Goal: Task Accomplishment & Management: Use online tool/utility

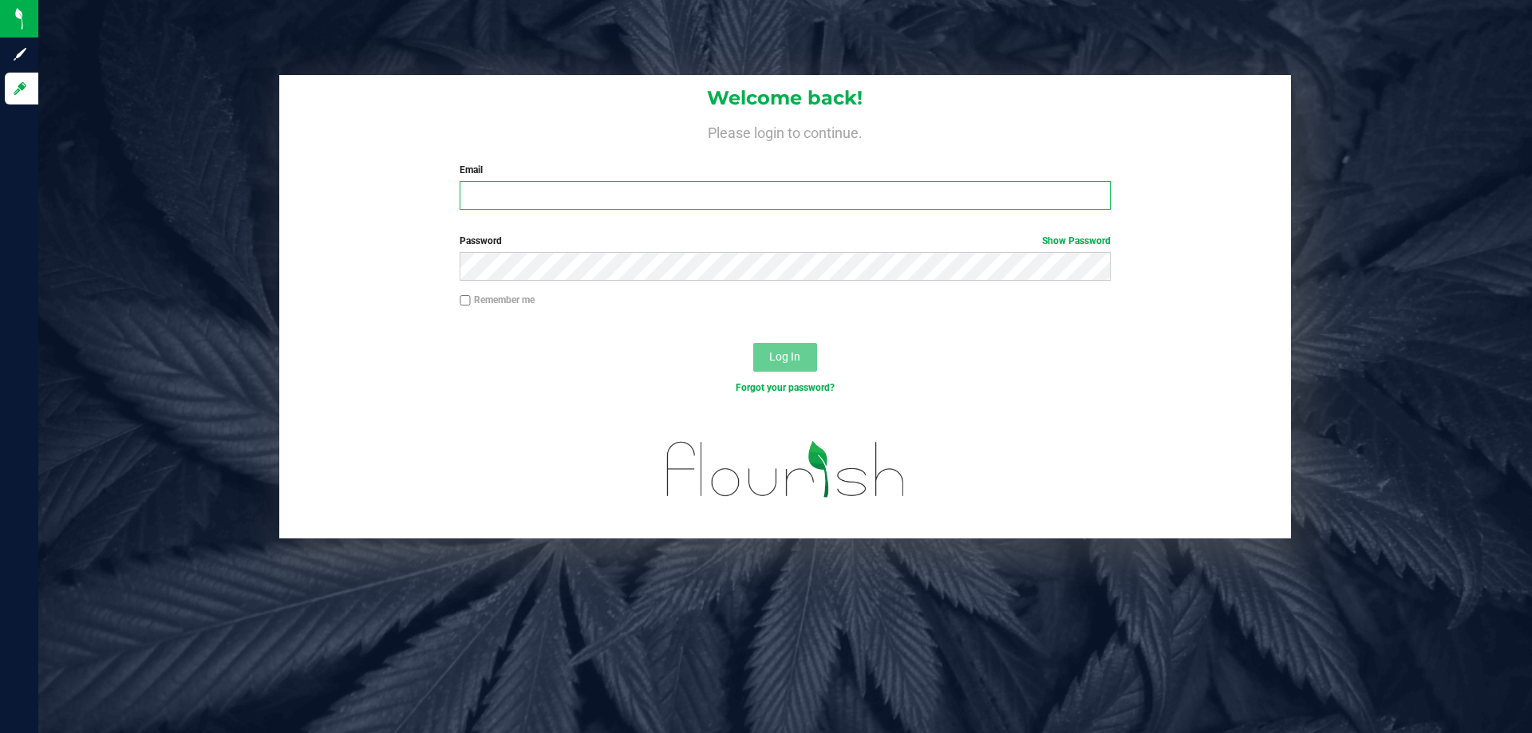
click at [599, 199] on input "Email" at bounding box center [785, 195] width 650 height 29
type input "[EMAIL_ADDRESS][DOMAIN_NAME]"
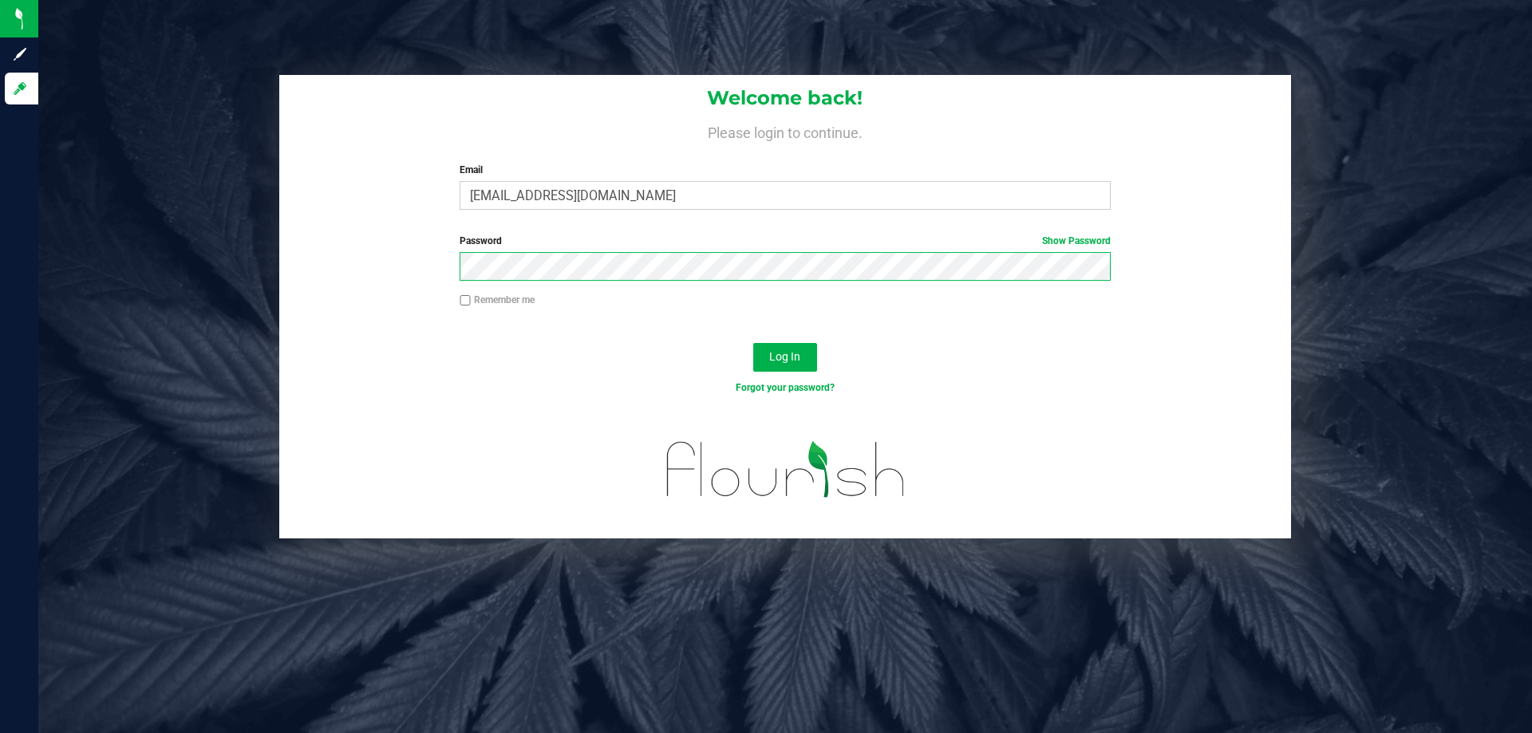
click at [753, 343] on button "Log In" at bounding box center [785, 357] width 64 height 29
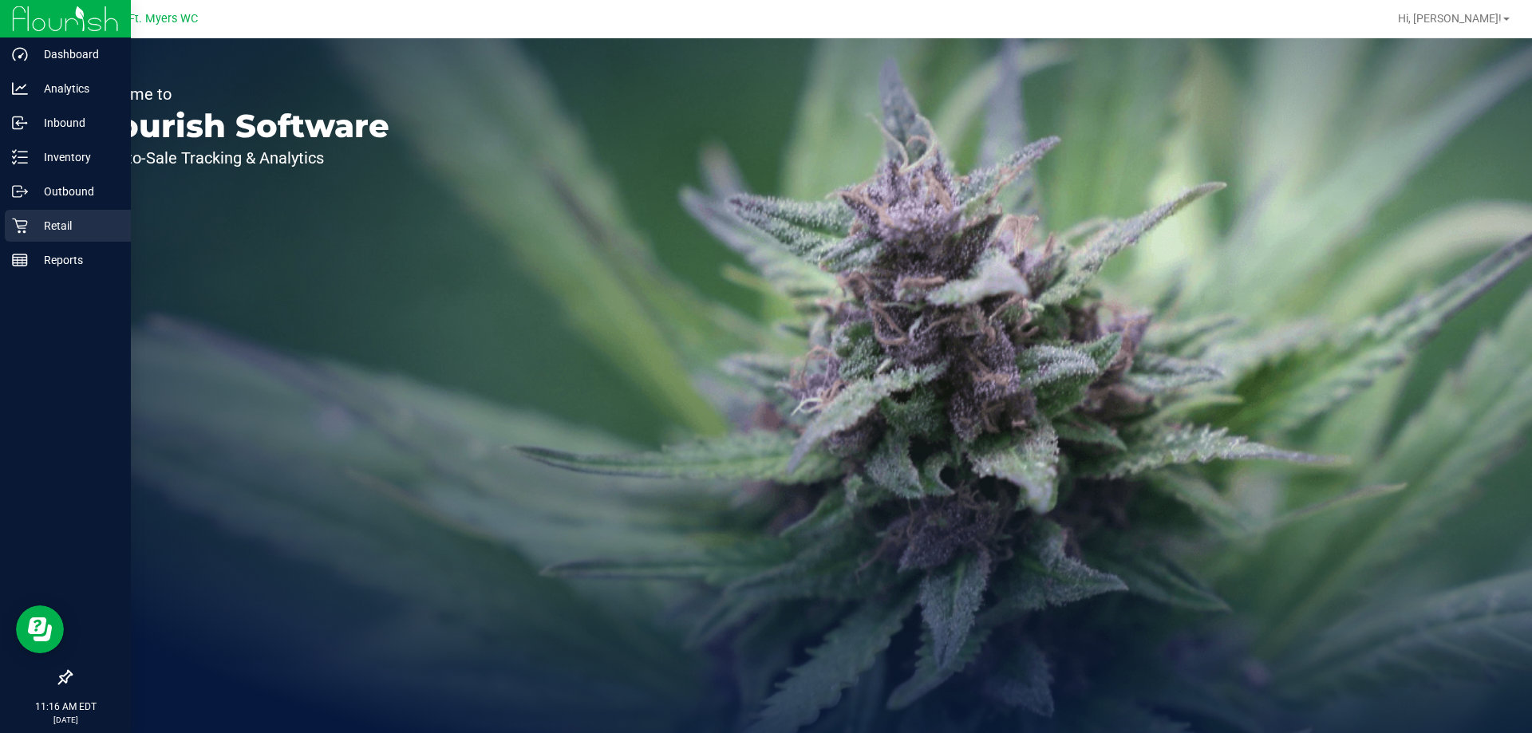
click at [15, 242] on link "Retail" at bounding box center [65, 227] width 131 height 34
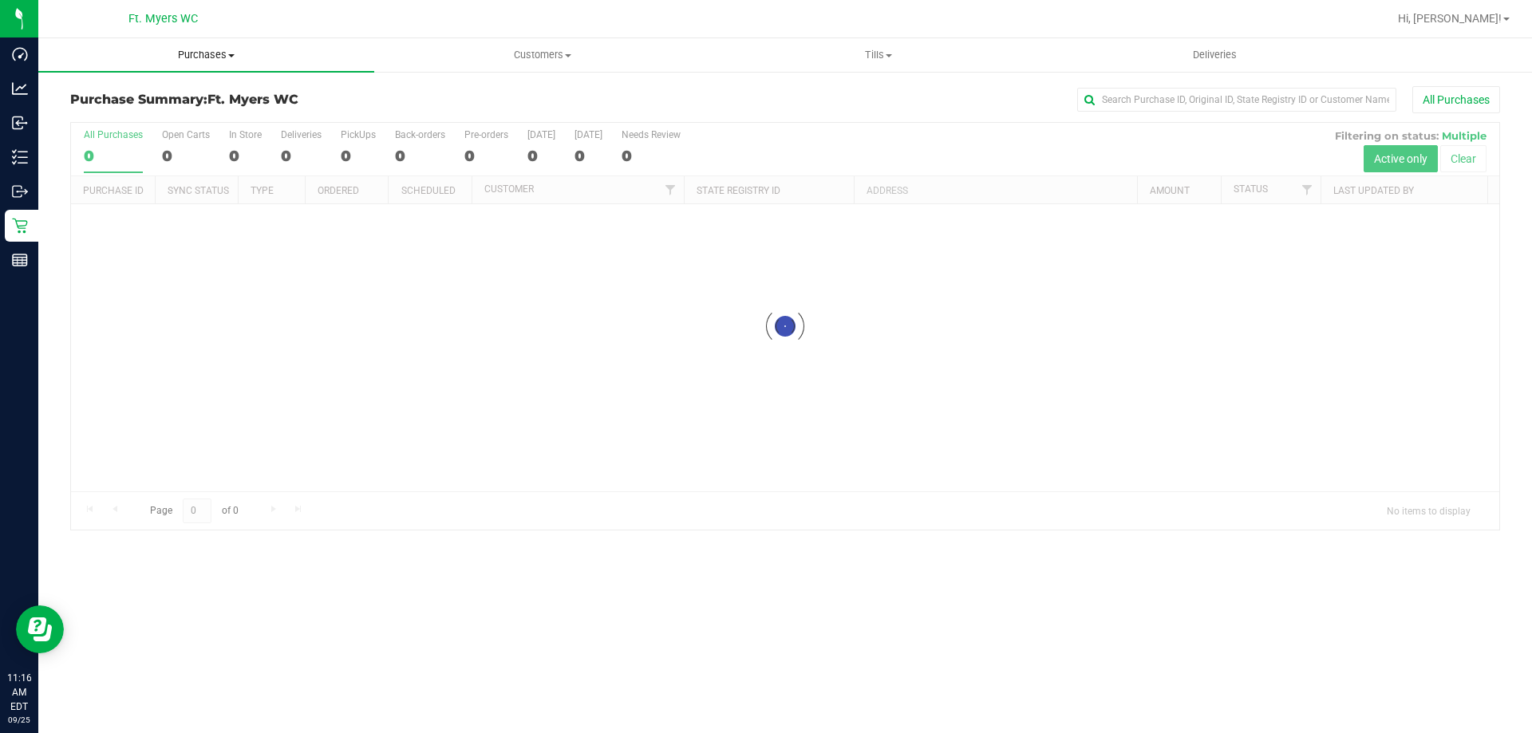
click at [145, 54] on span "Purchases" at bounding box center [206, 55] width 336 height 14
click at [144, 115] on li "Fulfillment" at bounding box center [206, 115] width 336 height 19
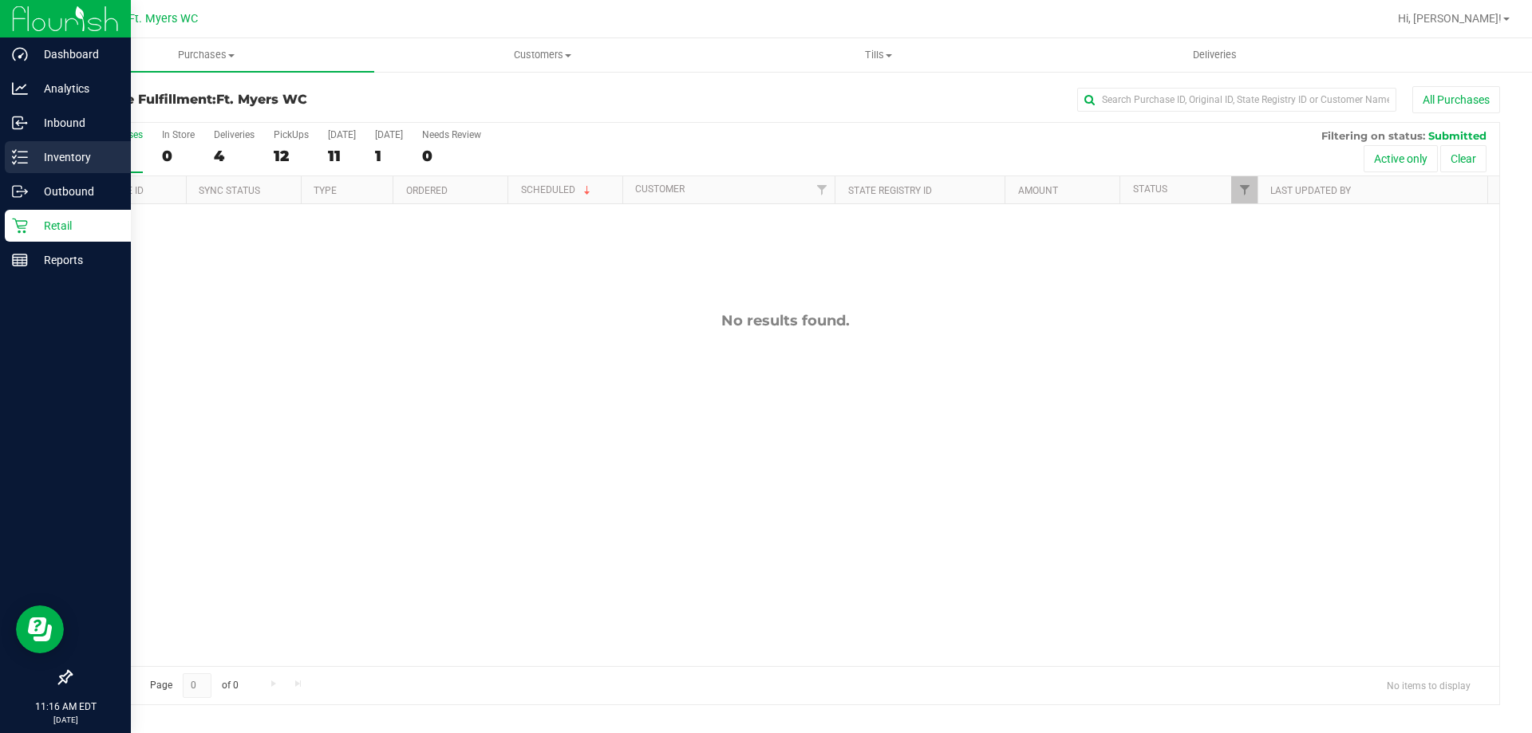
click at [24, 150] on icon at bounding box center [20, 157] width 16 height 16
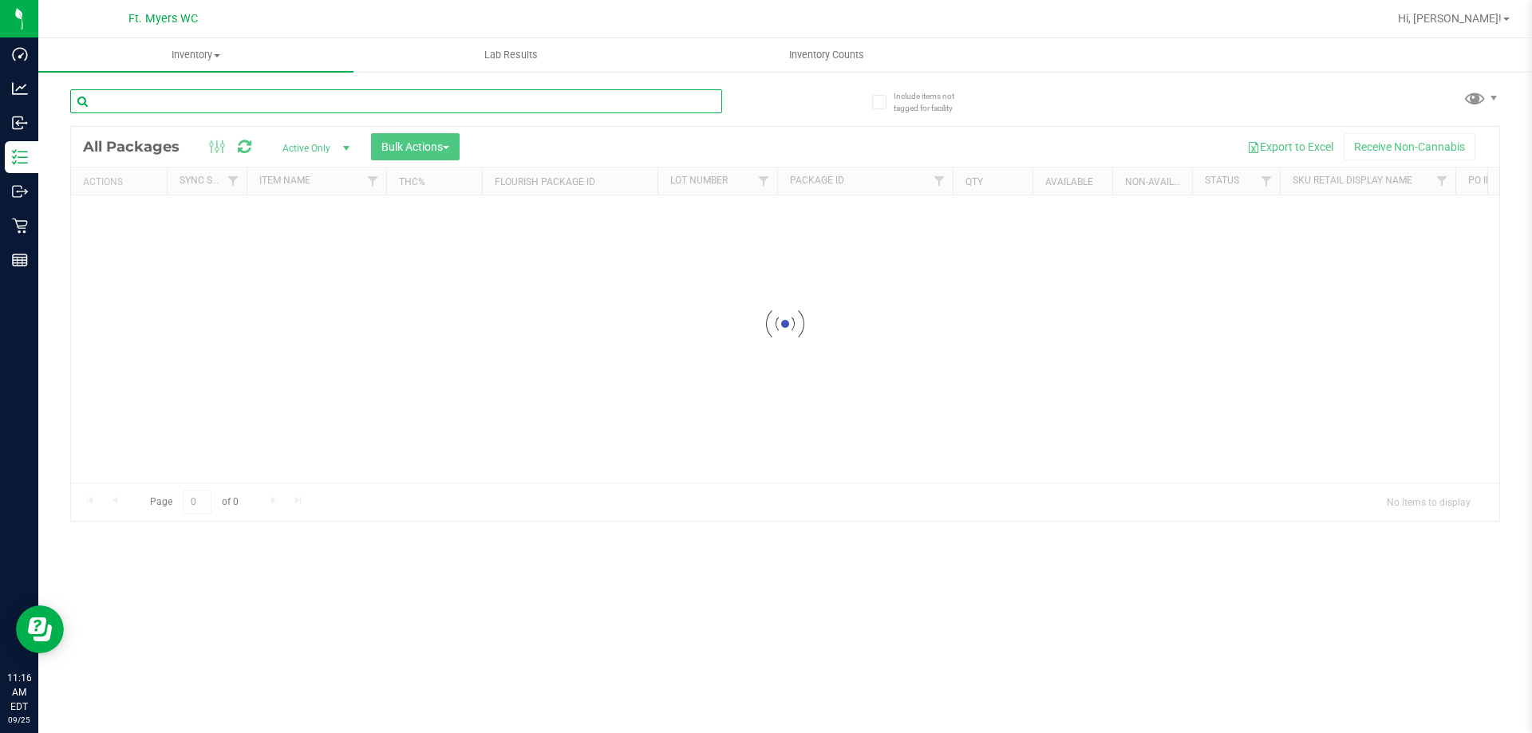
click at [334, 97] on input "text" at bounding box center [396, 101] width 652 height 24
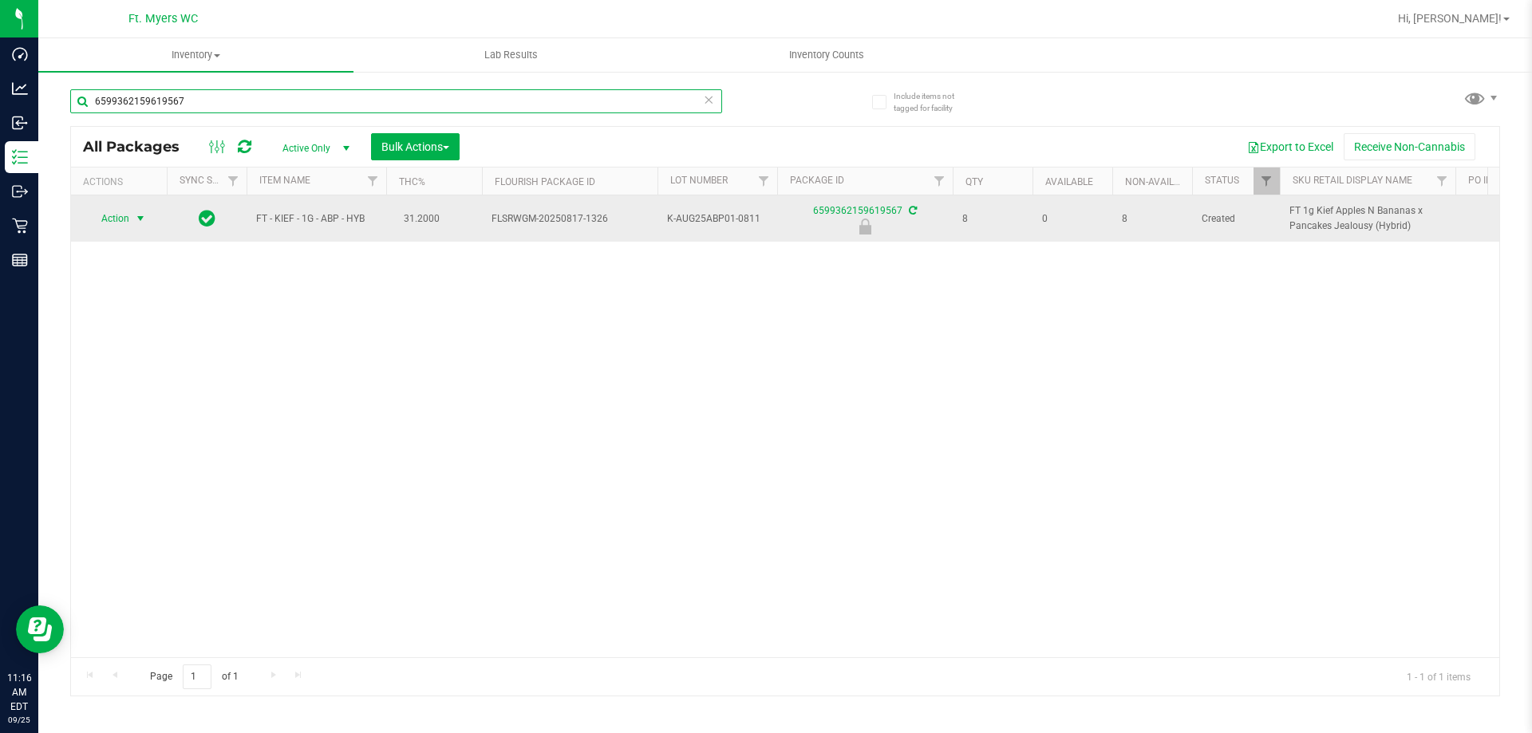
type input "6599362159619567"
click at [123, 220] on span "Action" at bounding box center [108, 218] width 43 height 22
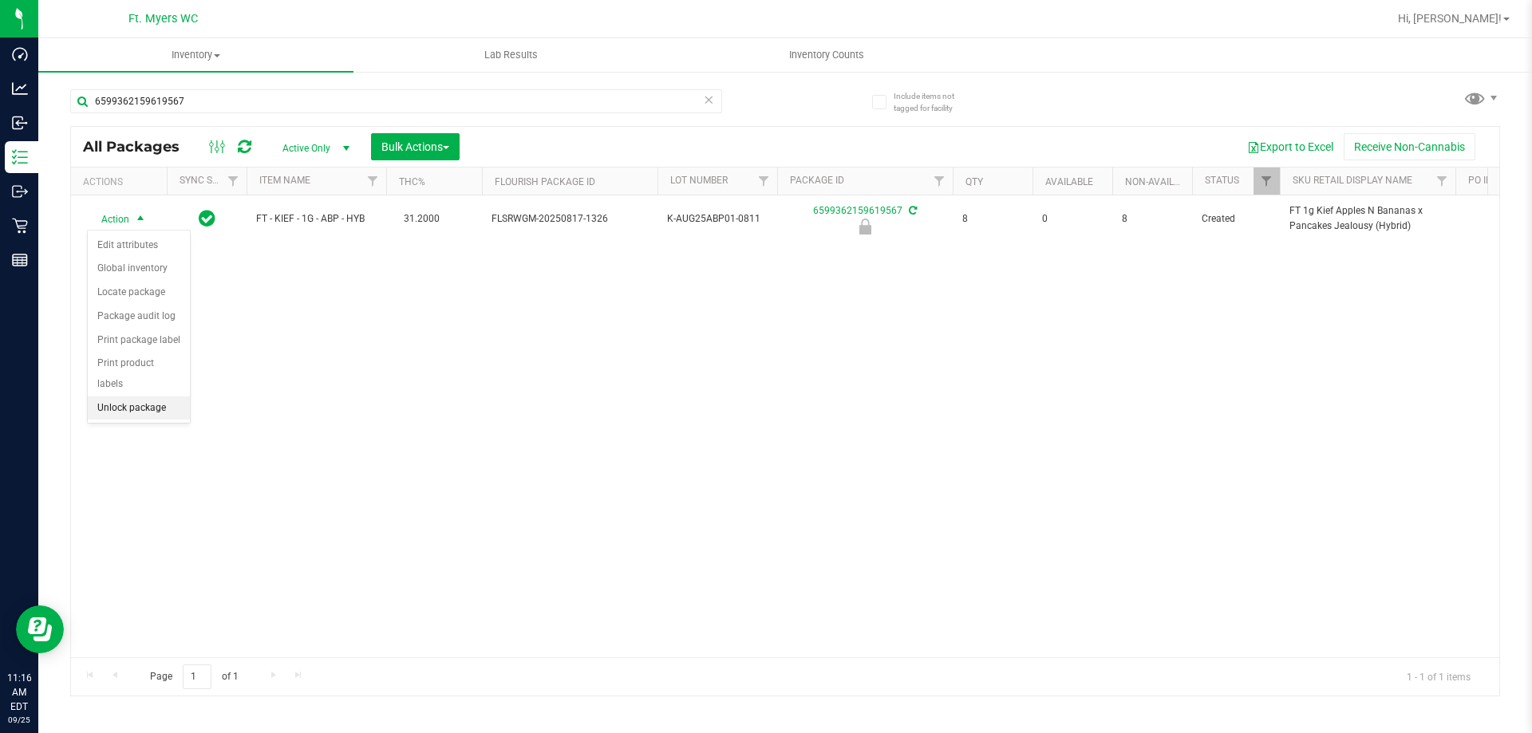
click at [132, 397] on li "Unlock package" at bounding box center [139, 409] width 102 height 24
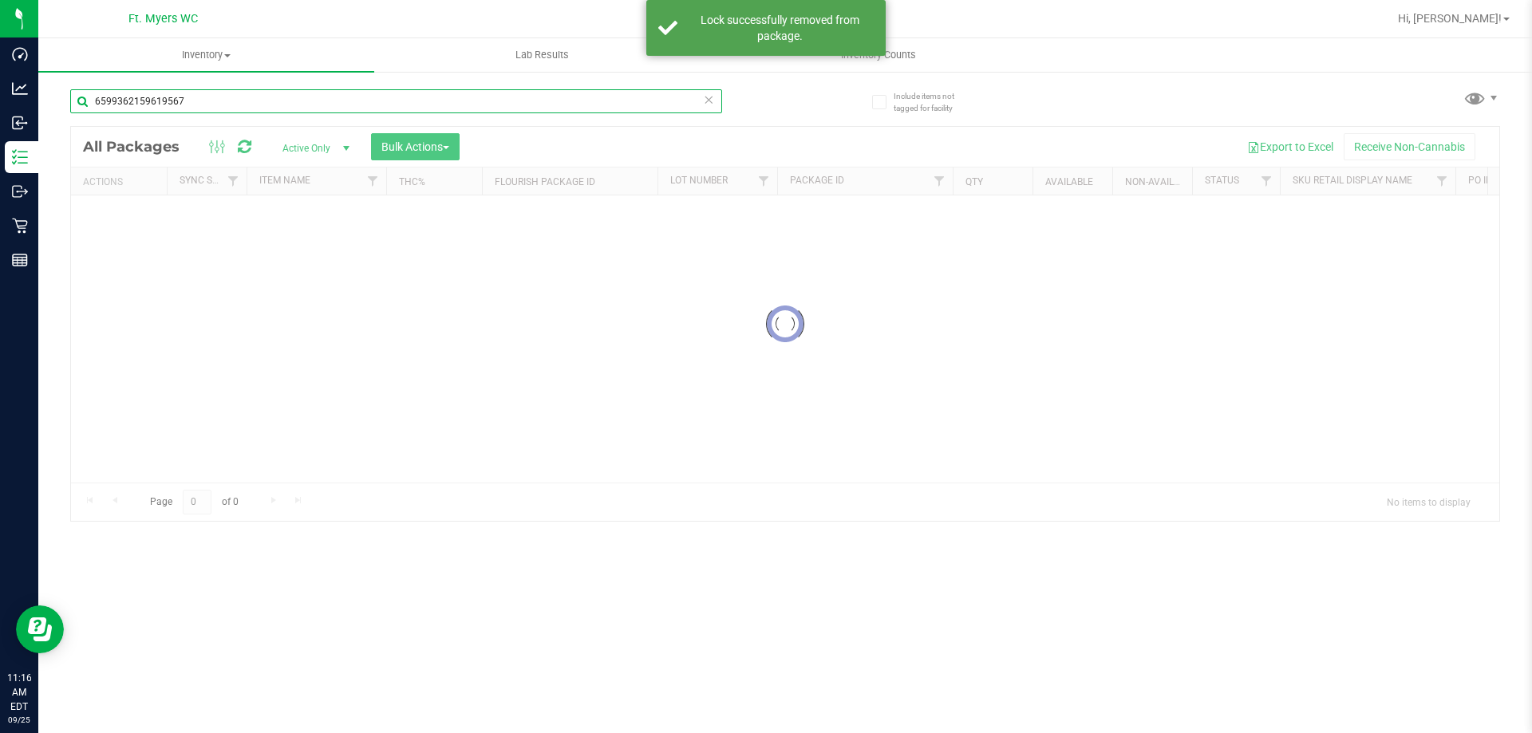
click at [409, 103] on input "6599362159619567" at bounding box center [396, 101] width 652 height 24
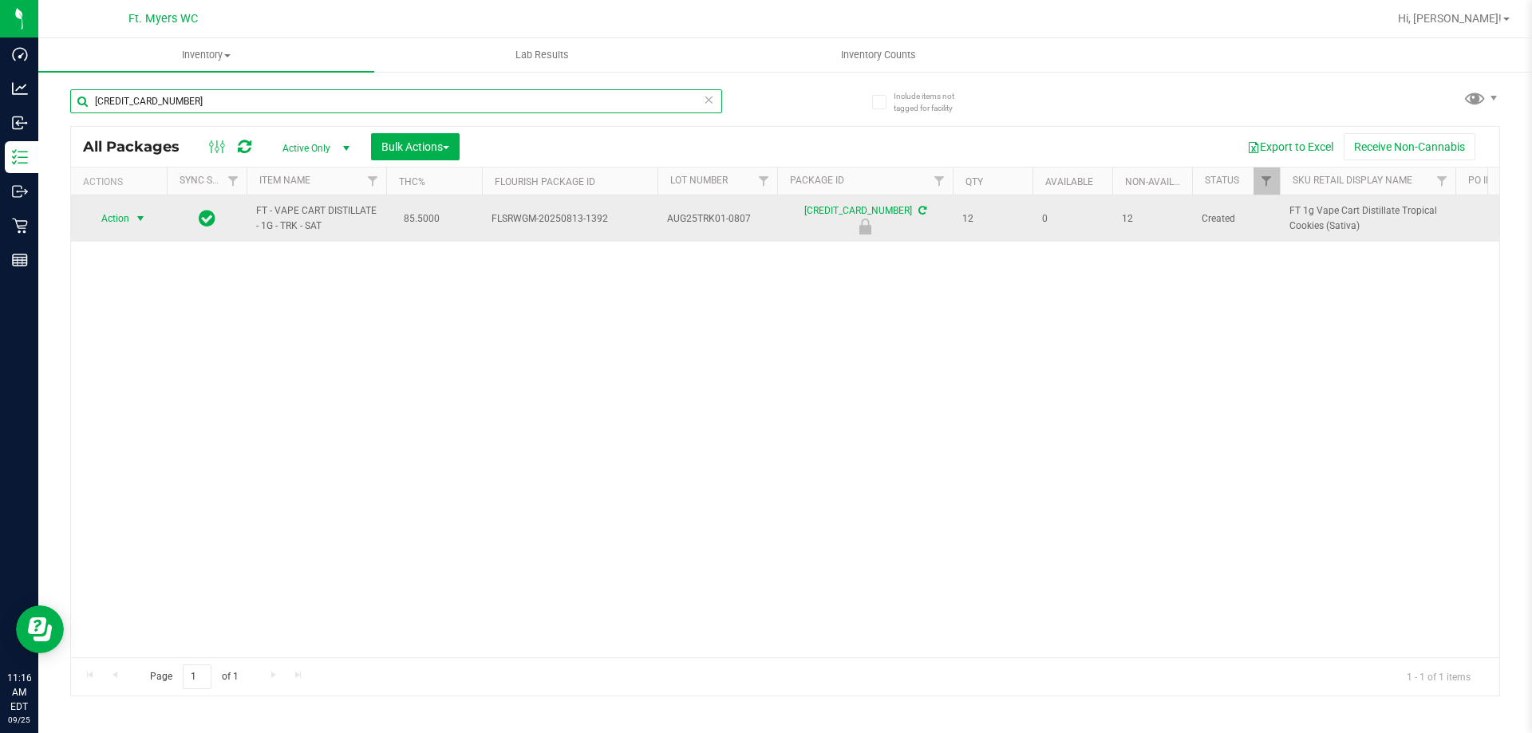
type input "[CREDIT_CARD_NUMBER]"
click at [117, 228] on span "Action" at bounding box center [108, 218] width 43 height 22
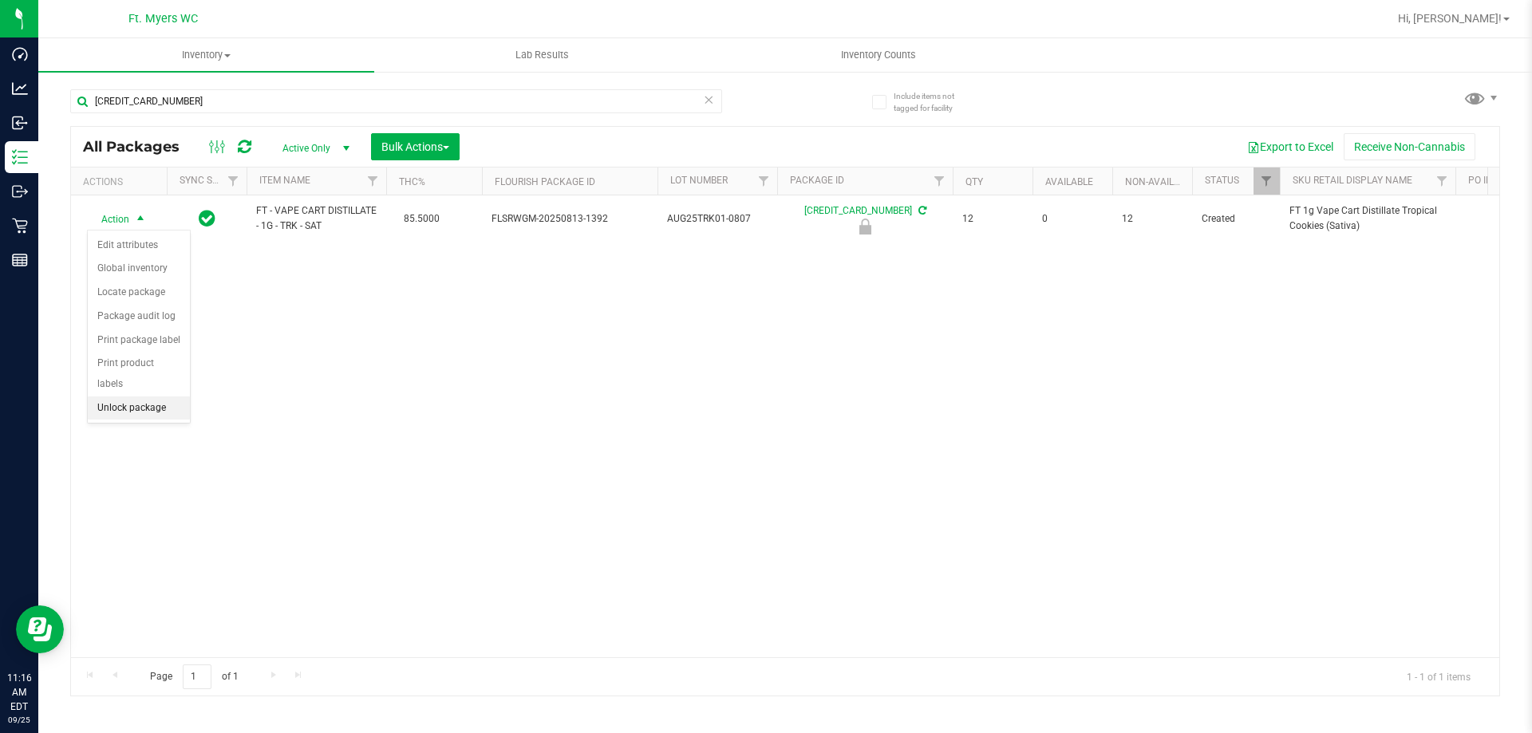
click at [134, 397] on li "Unlock package" at bounding box center [139, 409] width 102 height 24
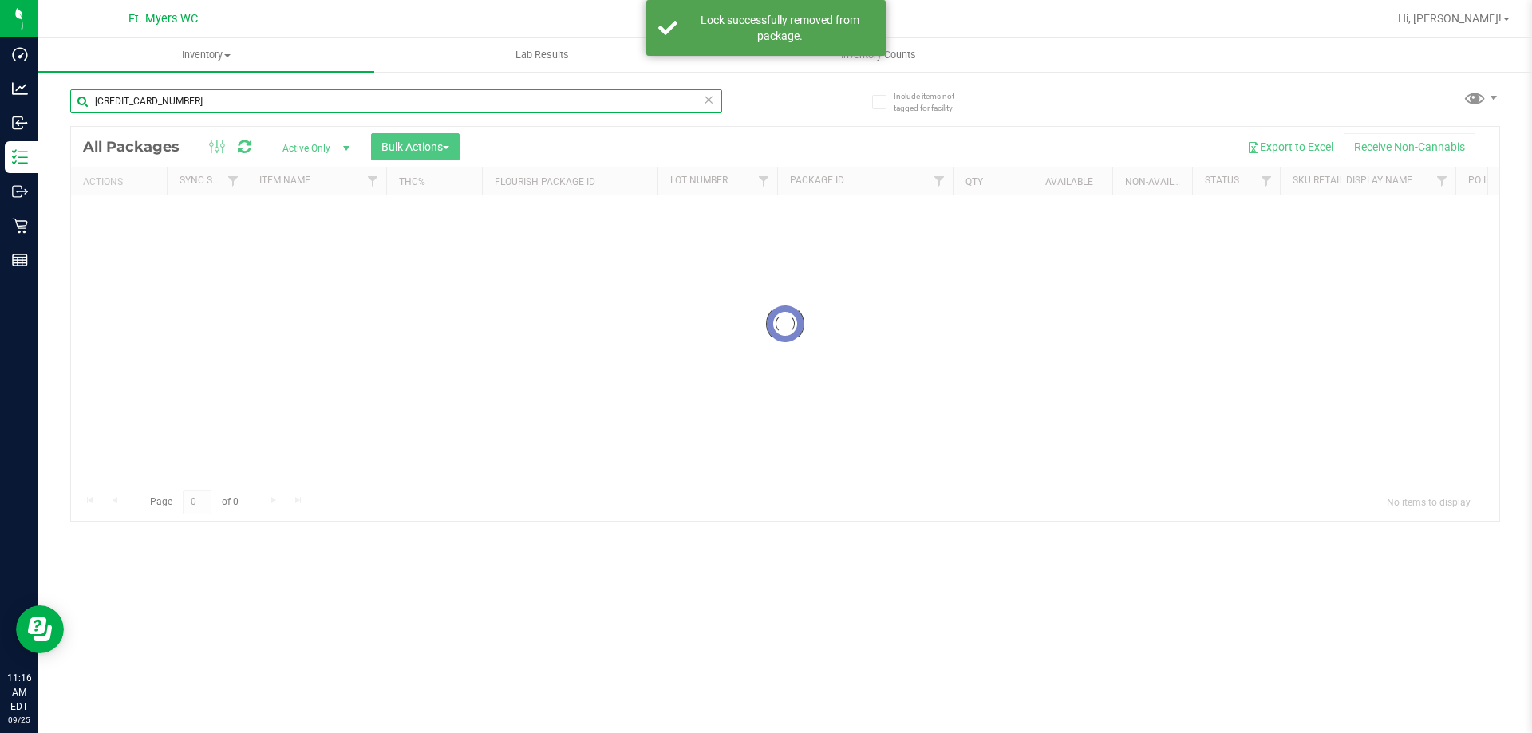
click at [313, 105] on input "[CREDIT_CARD_NUMBER]" at bounding box center [396, 101] width 652 height 24
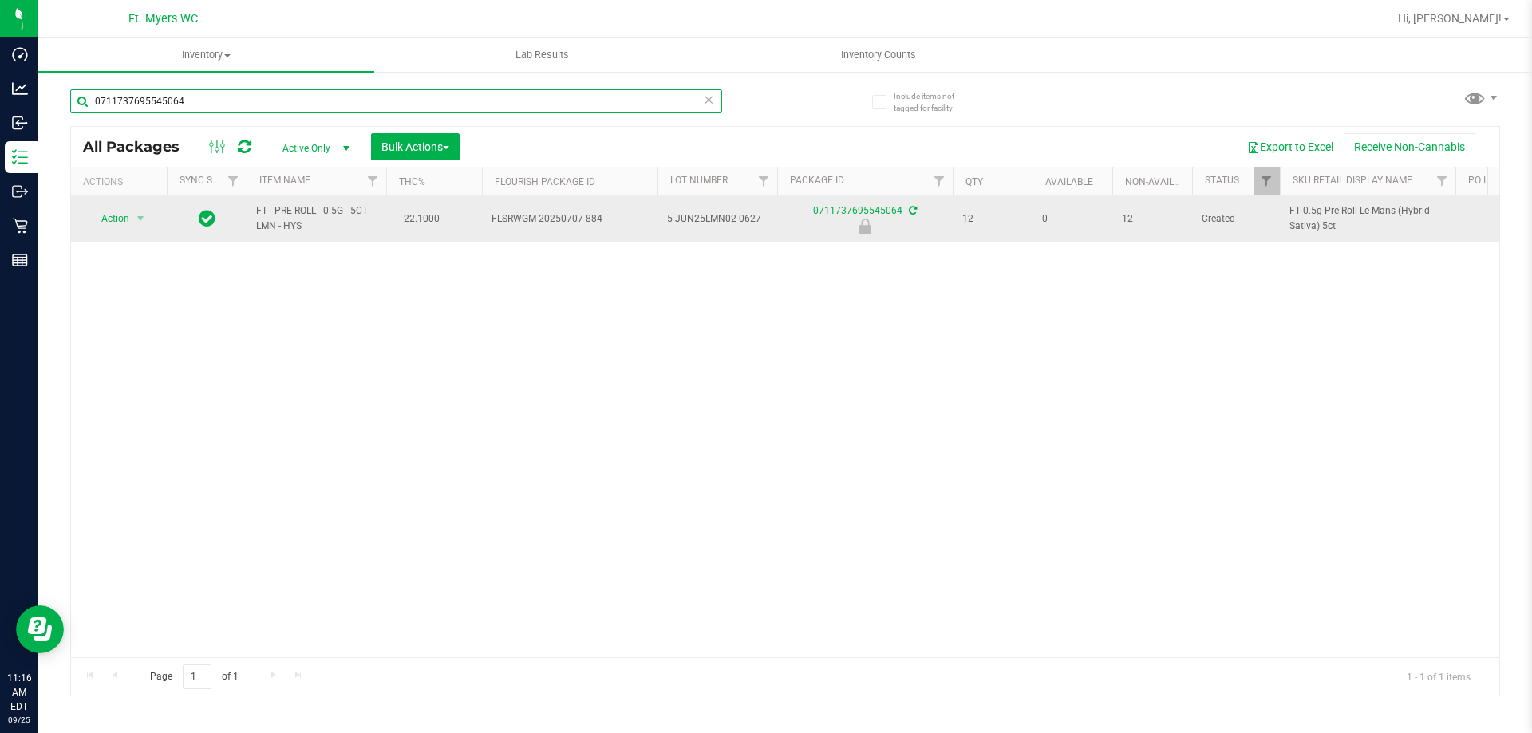
type input "0711737695545064"
click at [130, 232] on td "Action Action Edit attributes Global inventory Locate package Package audit log…" at bounding box center [119, 219] width 96 height 46
click at [136, 219] on span "select" at bounding box center [140, 218] width 13 height 13
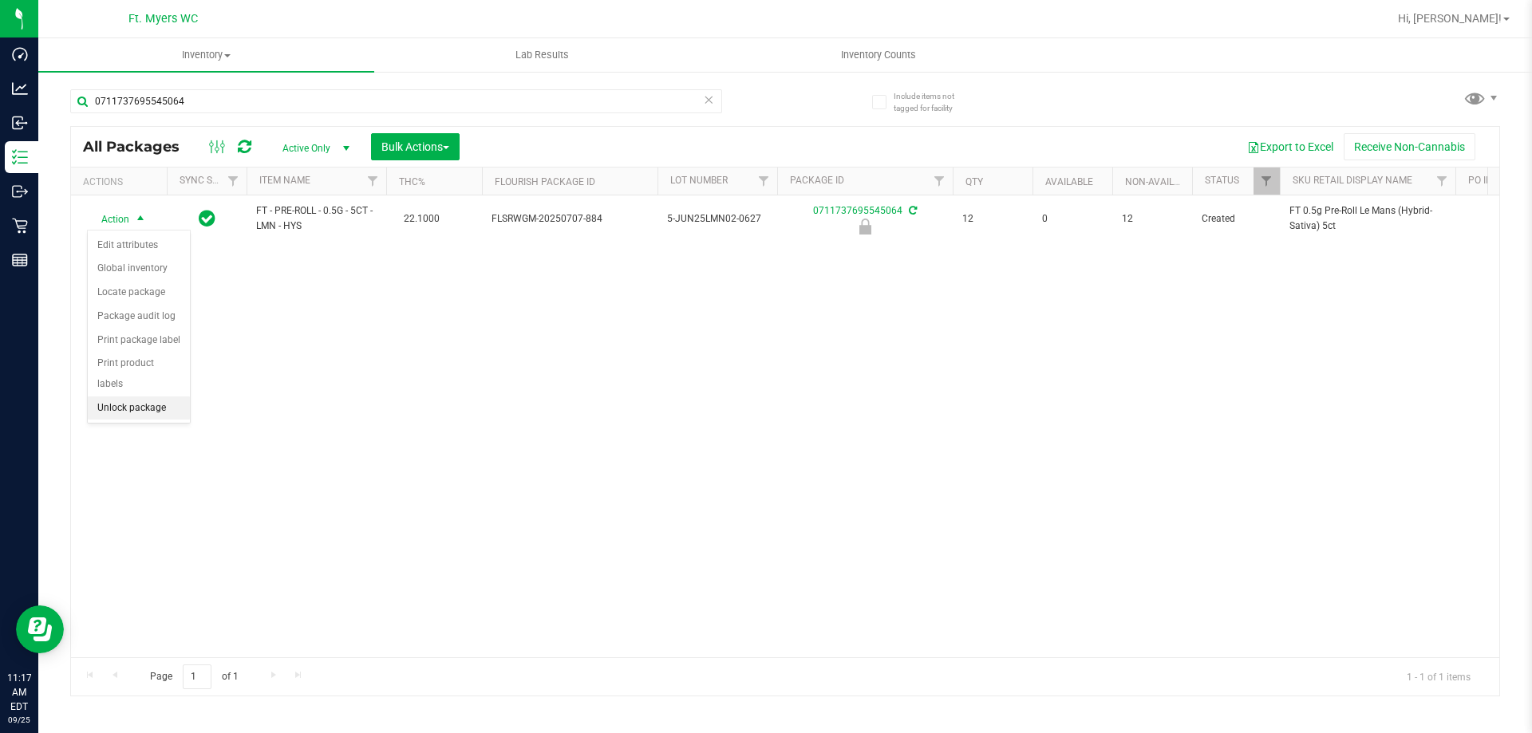
click at [159, 397] on li "Unlock package" at bounding box center [139, 409] width 102 height 24
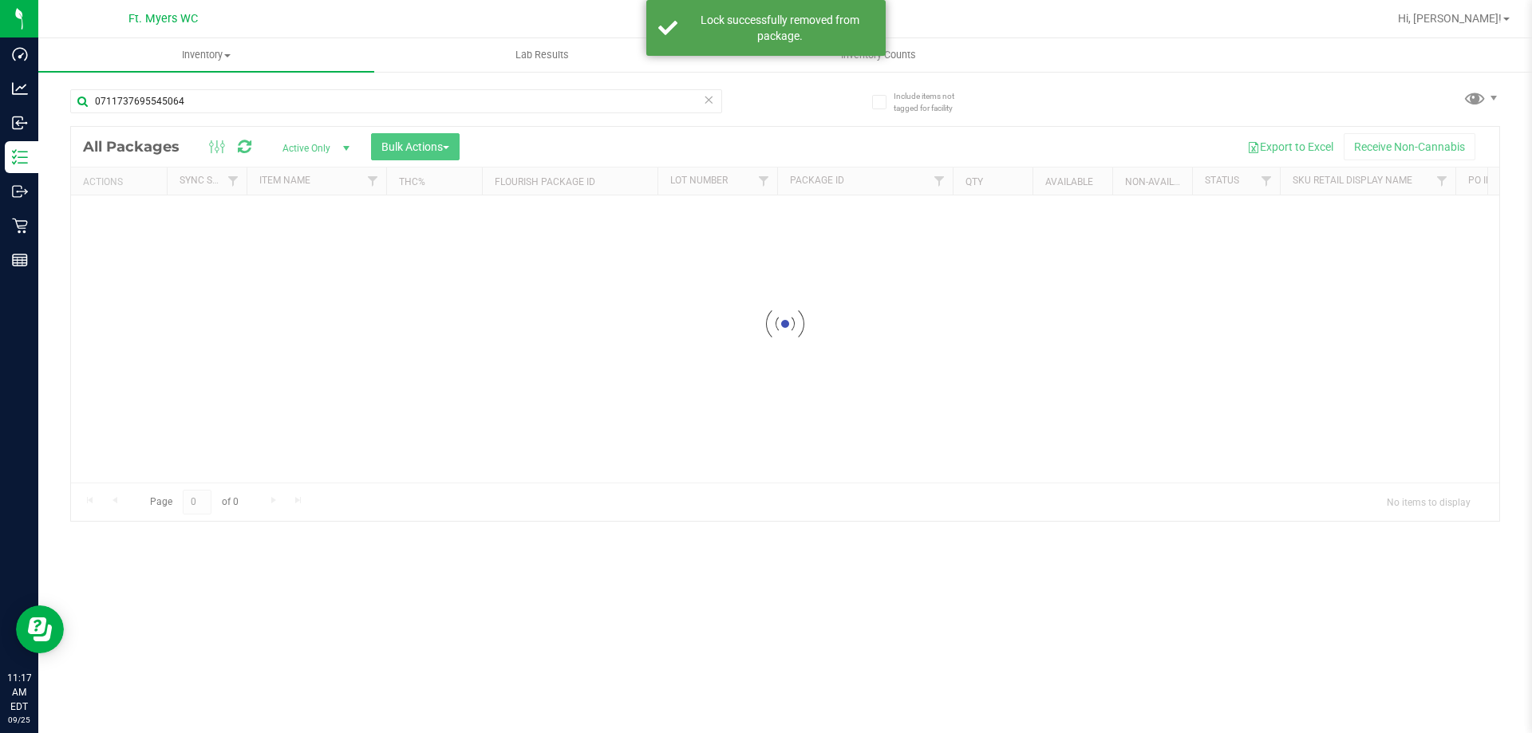
click at [304, 104] on input "0711737695545064" at bounding box center [396, 101] width 652 height 24
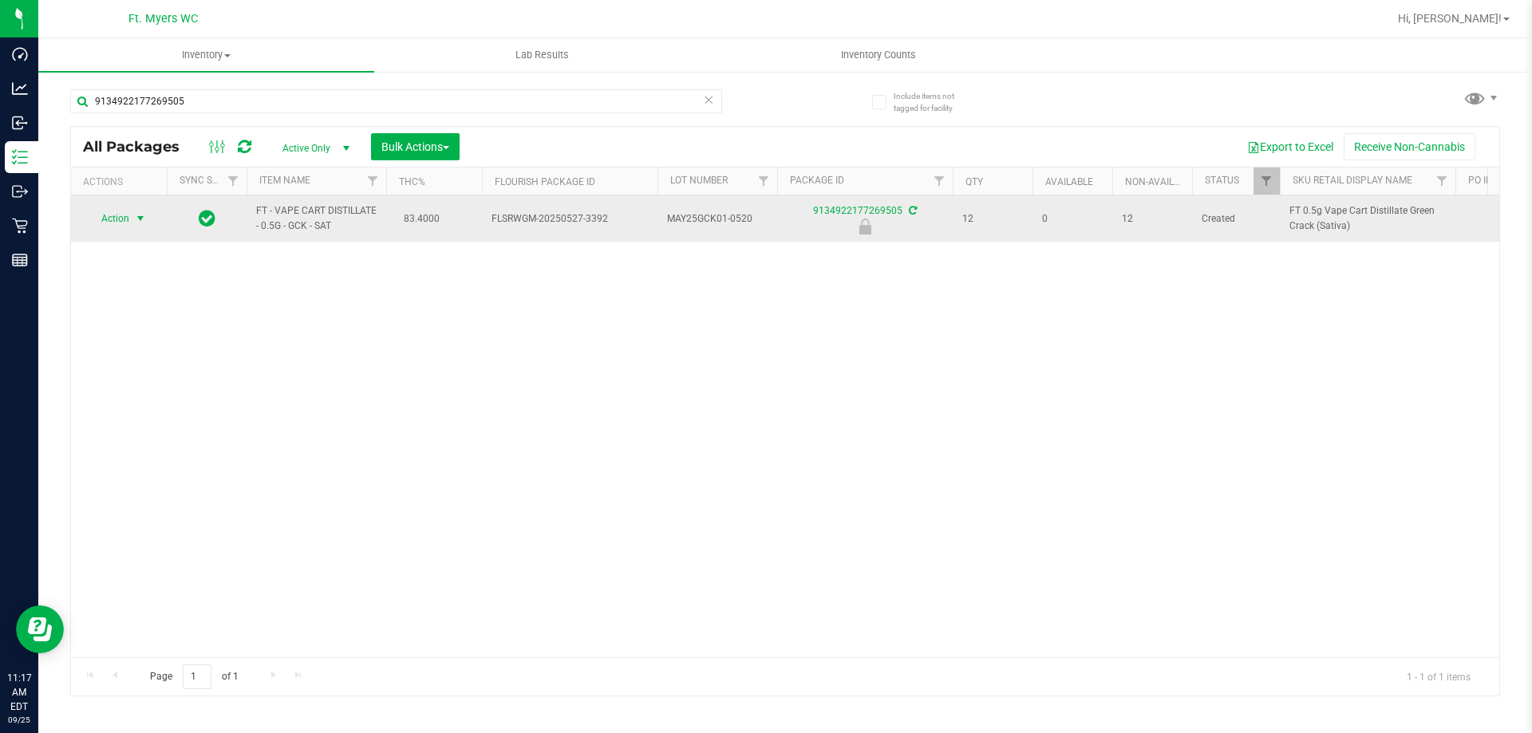
type input "9134922177269505"
click at [144, 222] on span "select" at bounding box center [140, 218] width 13 height 13
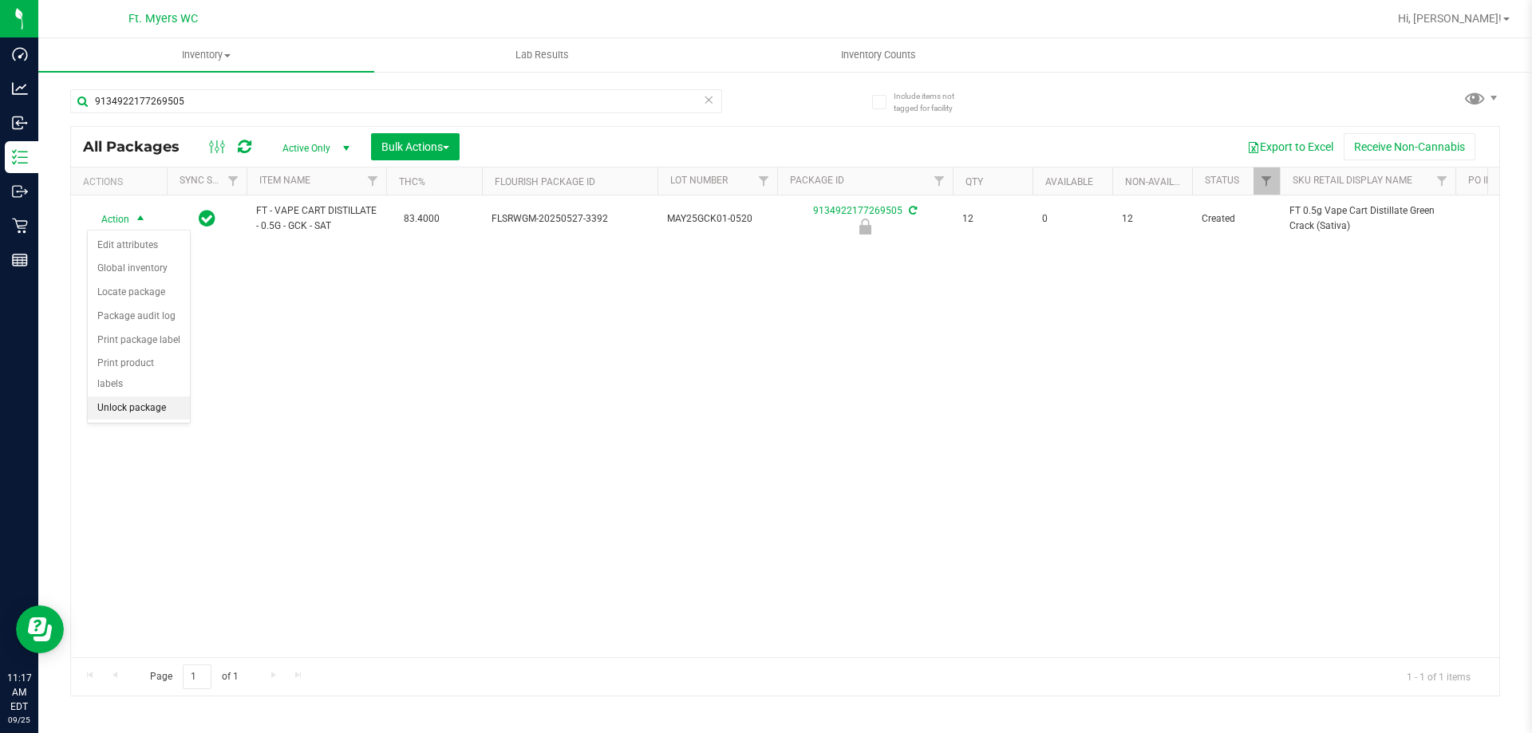
click at [164, 397] on li "Unlock package" at bounding box center [139, 409] width 102 height 24
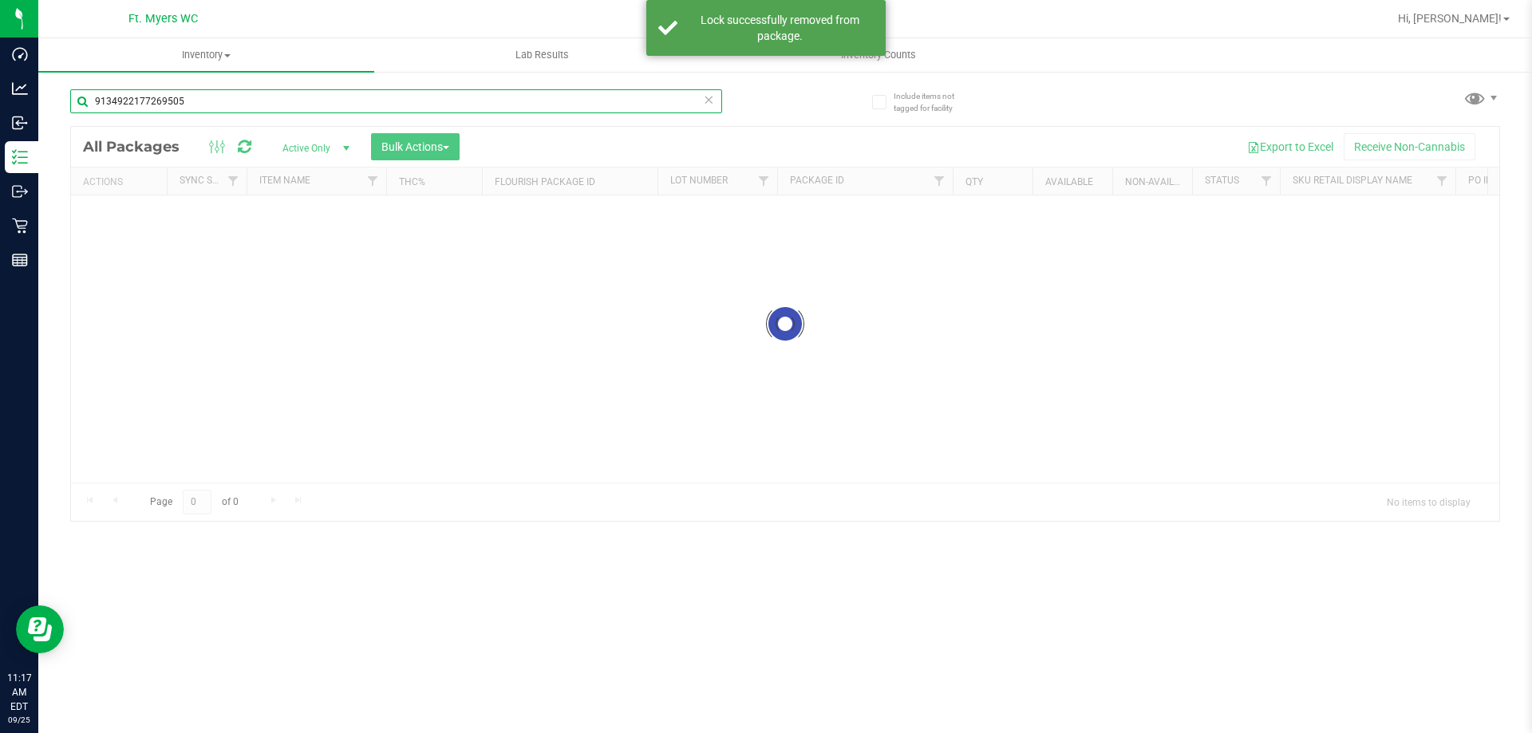
click at [201, 102] on input "9134922177269505" at bounding box center [396, 101] width 652 height 24
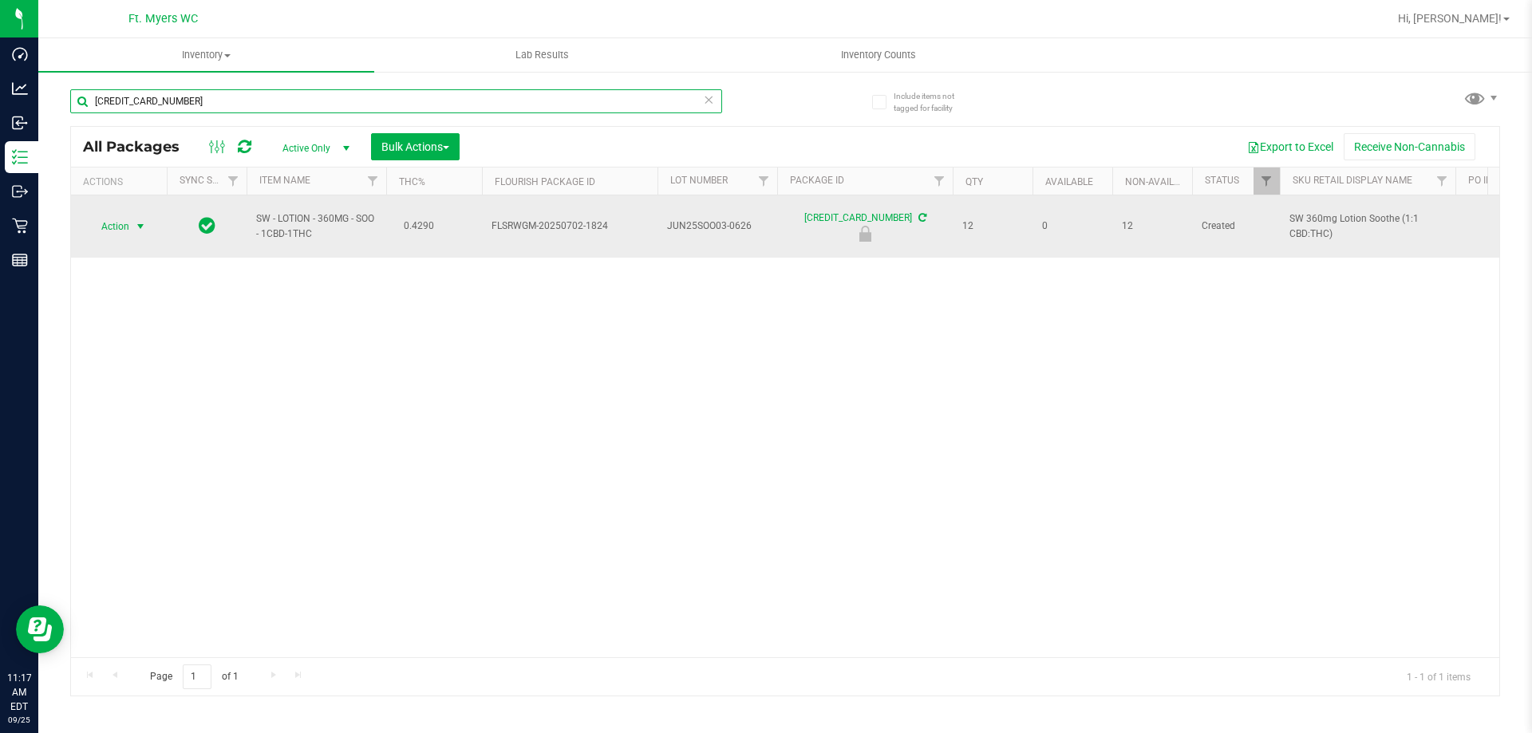
type input "[CREDIT_CARD_NUMBER]"
click at [132, 215] on span "select" at bounding box center [141, 226] width 20 height 22
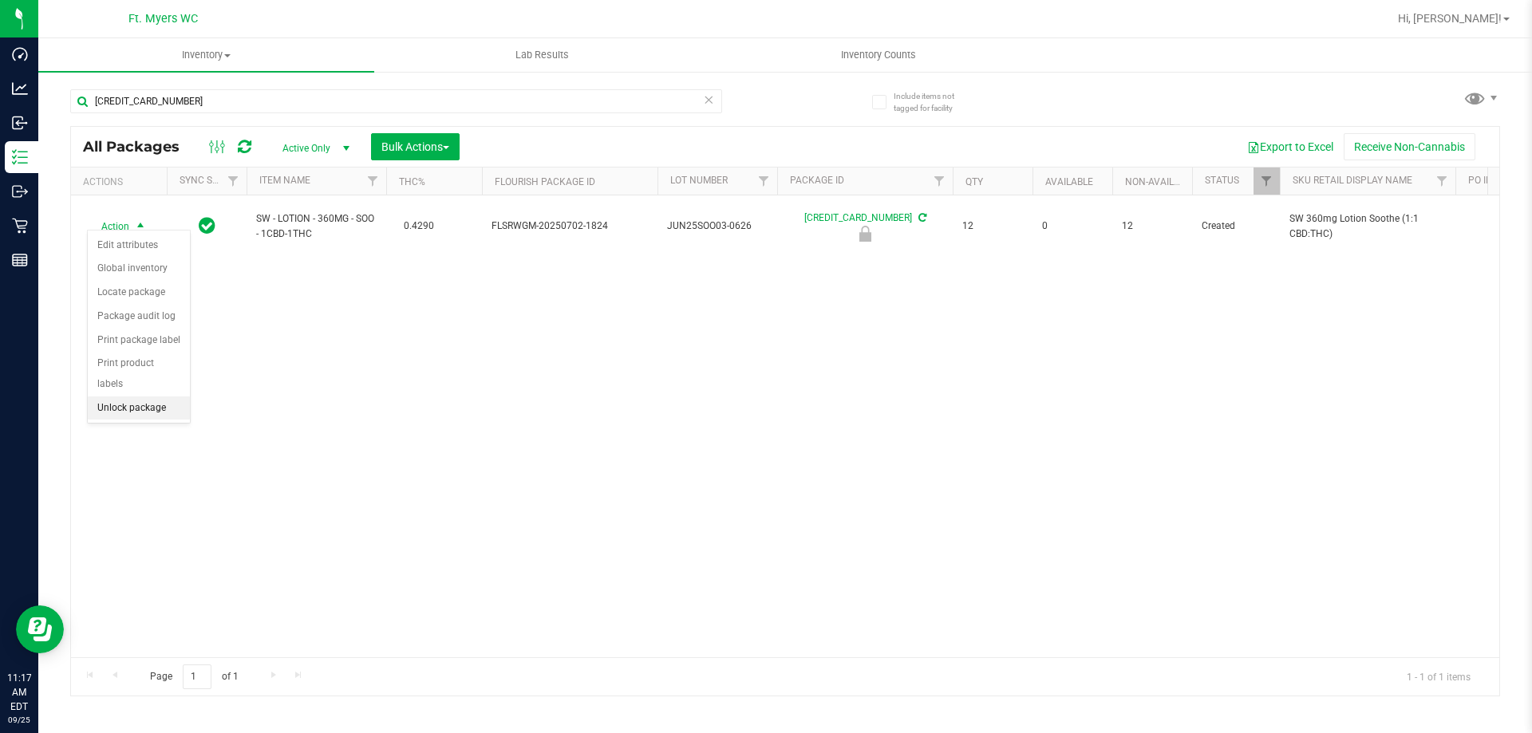
click at [130, 397] on li "Unlock package" at bounding box center [139, 409] width 102 height 24
